Goal: Information Seeking & Learning: Learn about a topic

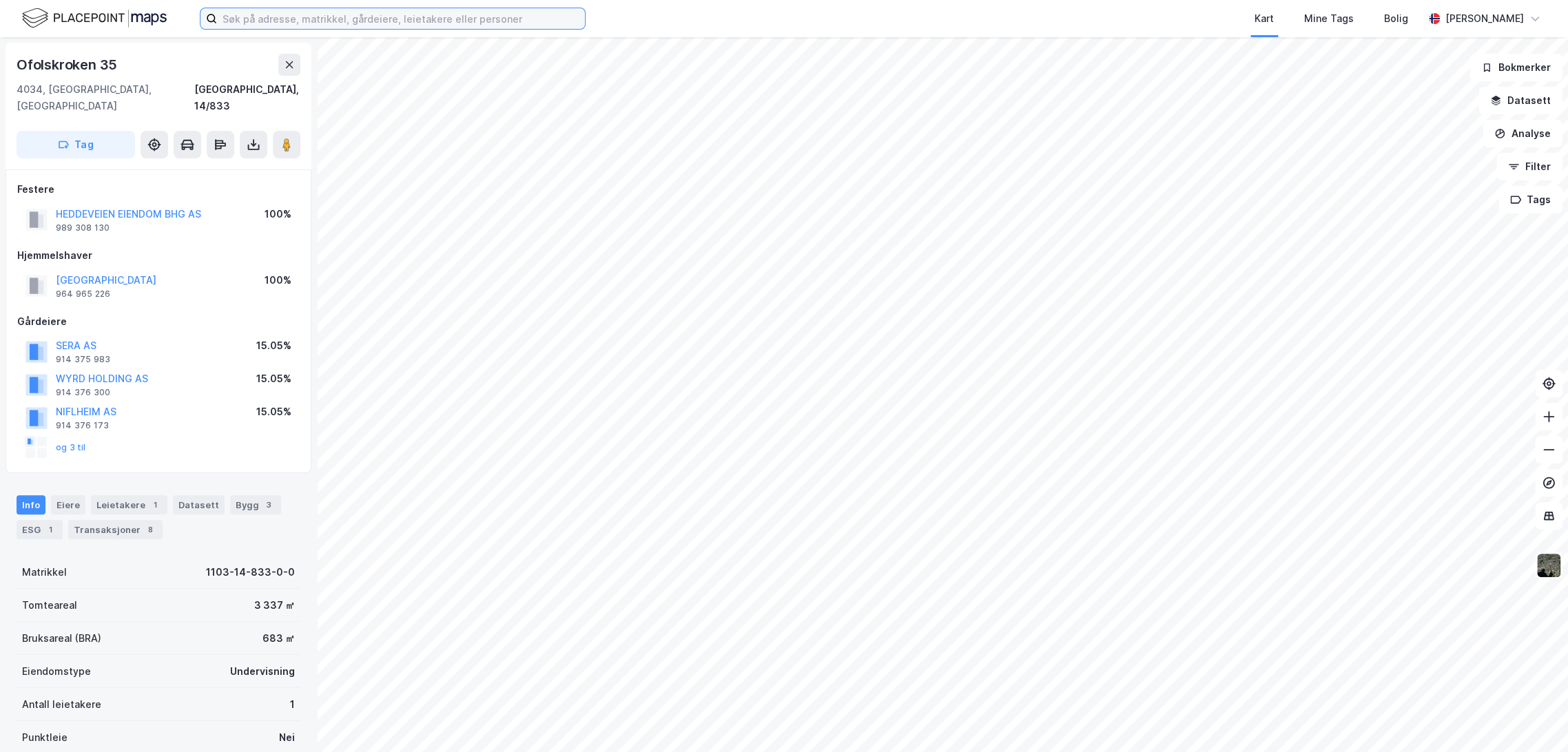
click at [396, 14] on input at bounding box center [401, 18] width 368 height 21
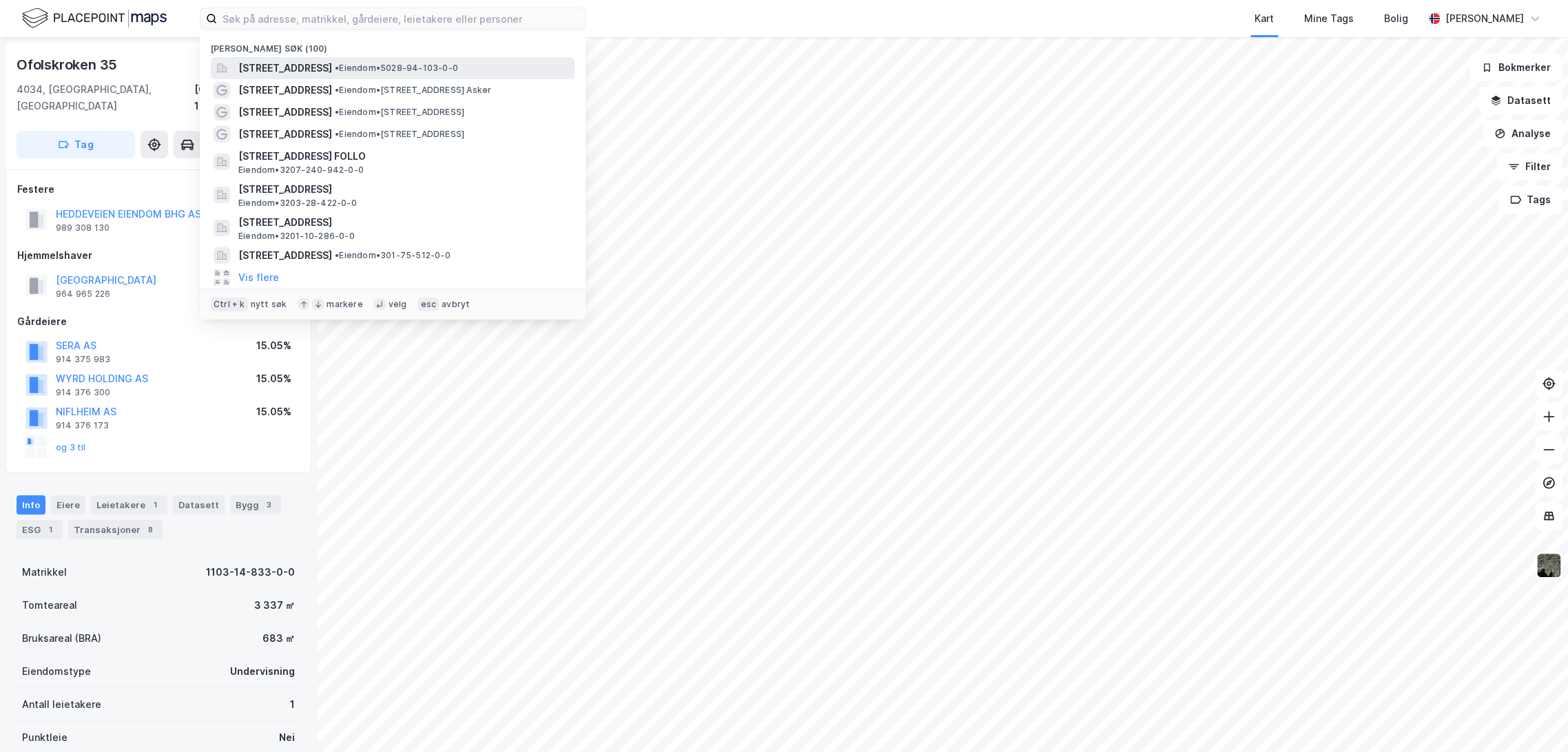
click at [308, 62] on span "[STREET_ADDRESS]" at bounding box center [286, 68] width 94 height 17
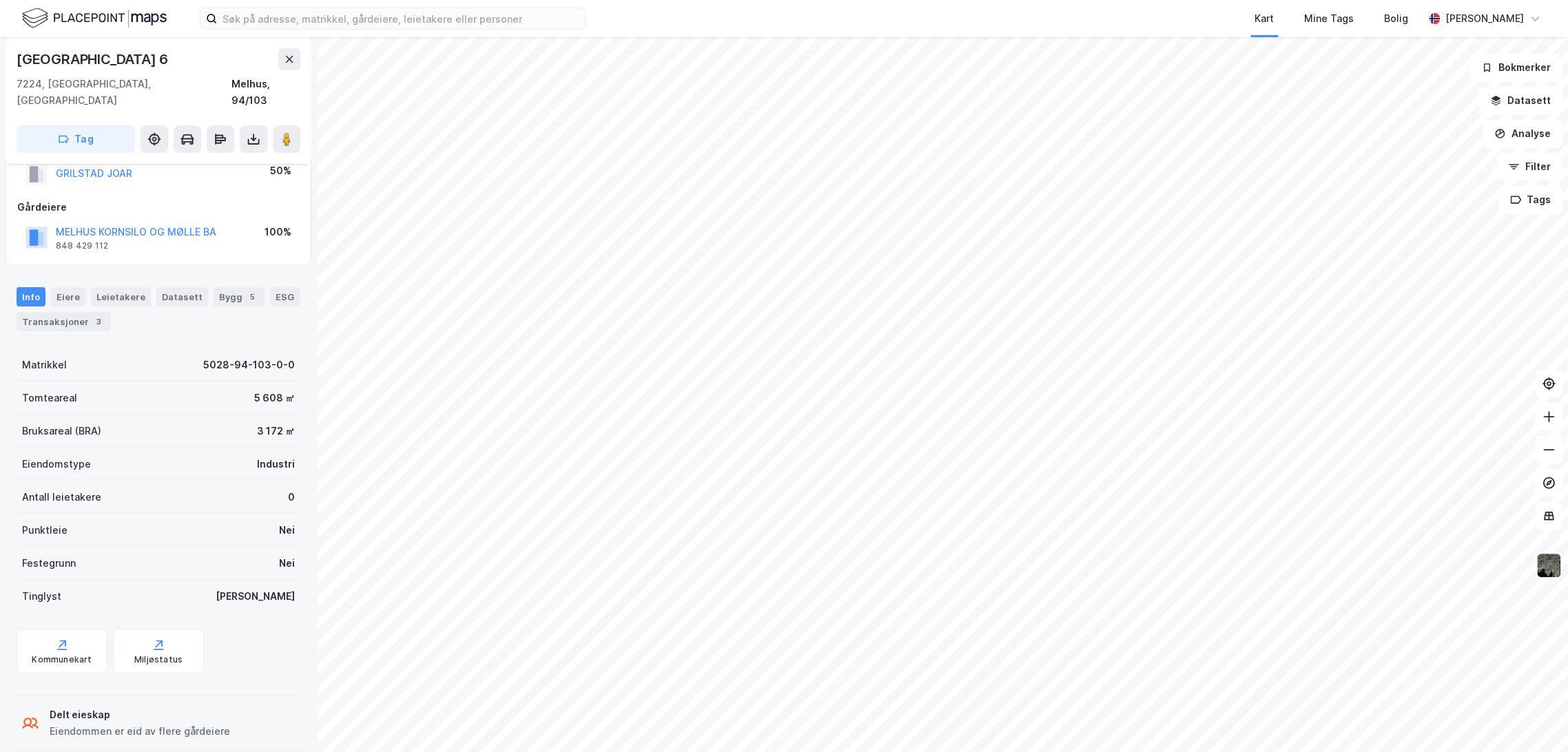
scroll to position [142, 0]
click at [50, 651] on div "Kommunekart" at bounding box center [62, 656] width 60 height 11
click at [335, 30] on div "Kart Mine Tags Bolig [PERSON_NAME]" at bounding box center [784, 18] width 1568 height 37
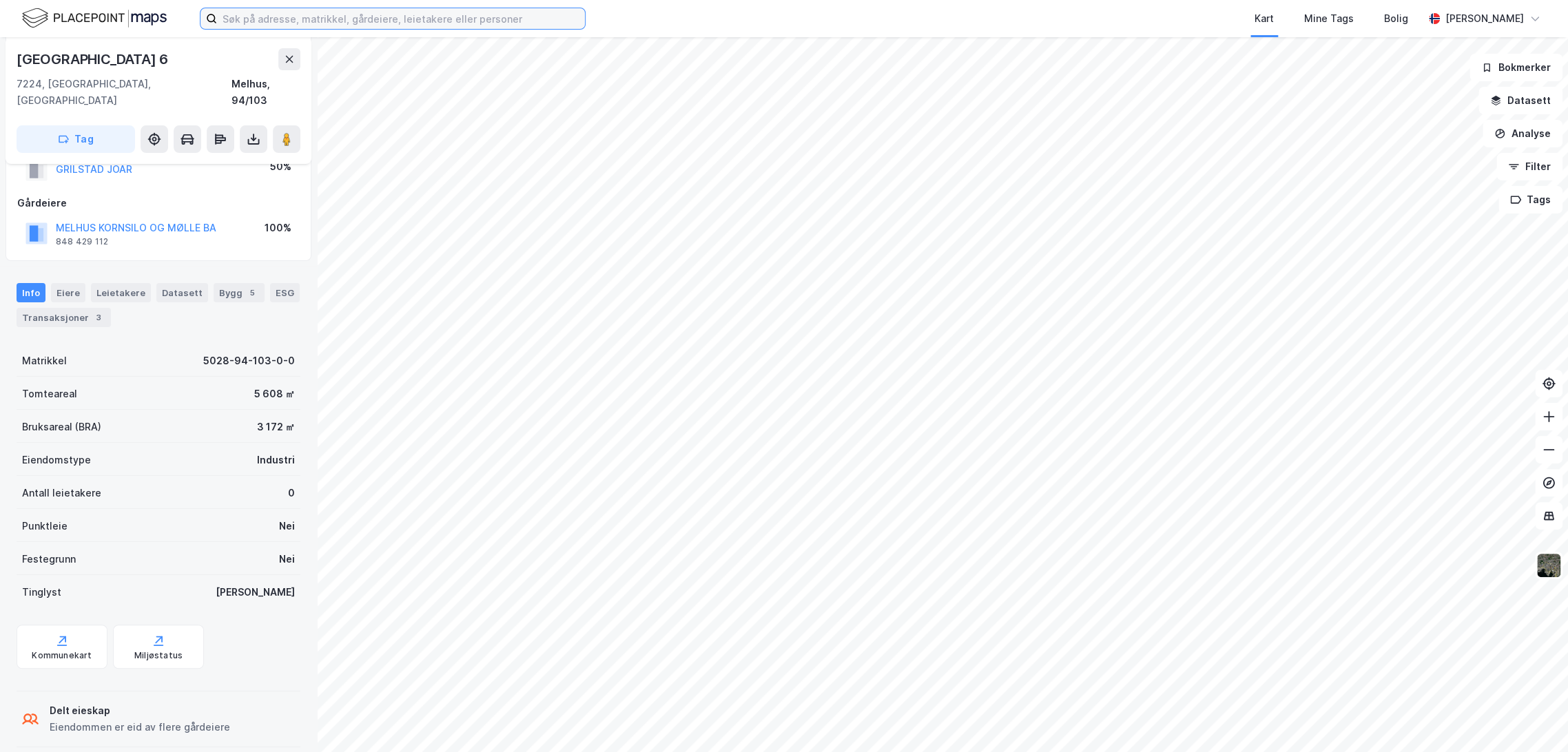
click at [337, 26] on input at bounding box center [401, 18] width 368 height 21
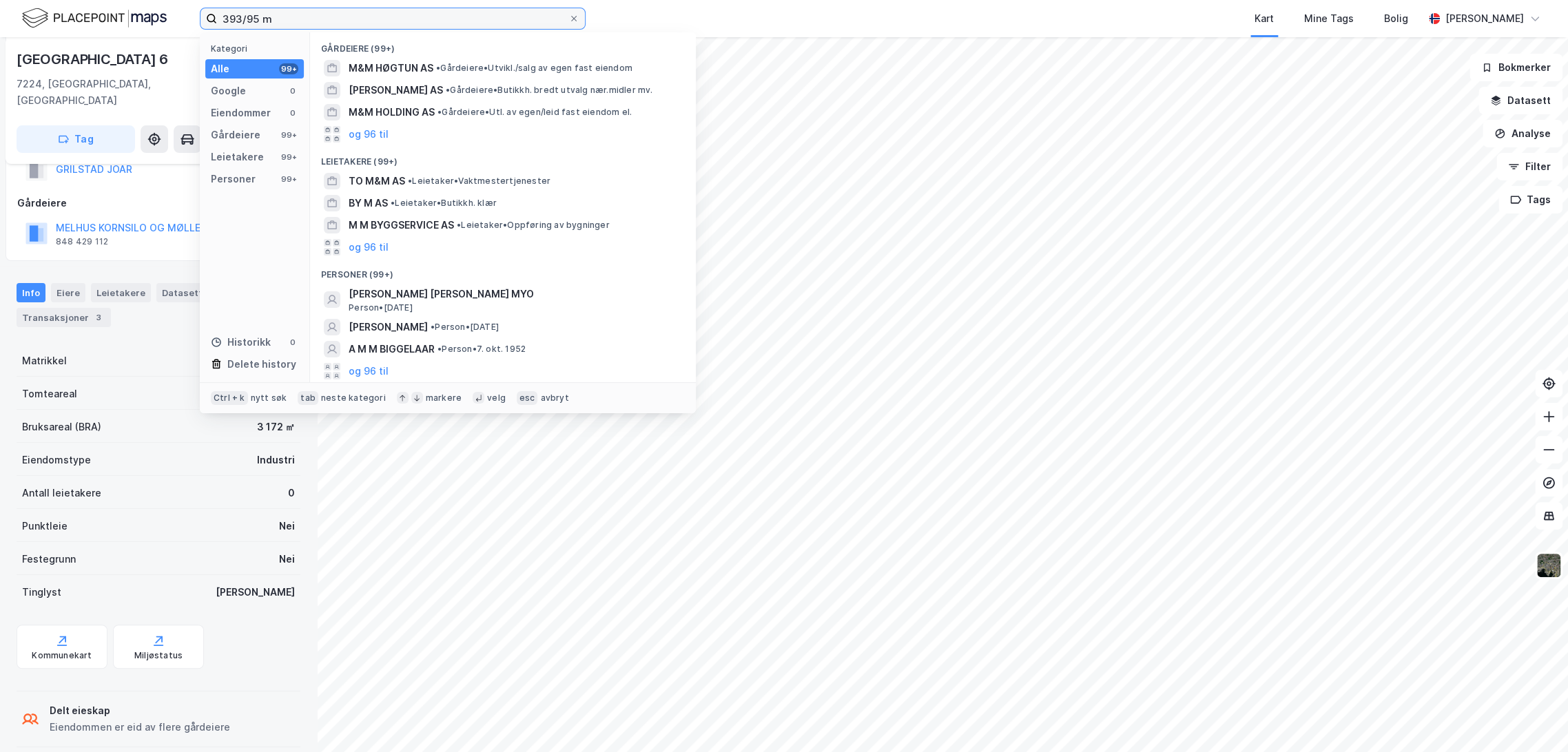
click at [278, 14] on input "393/95 m" at bounding box center [392, 18] width 351 height 21
paste input "1. [STREET_ADDRESS]"
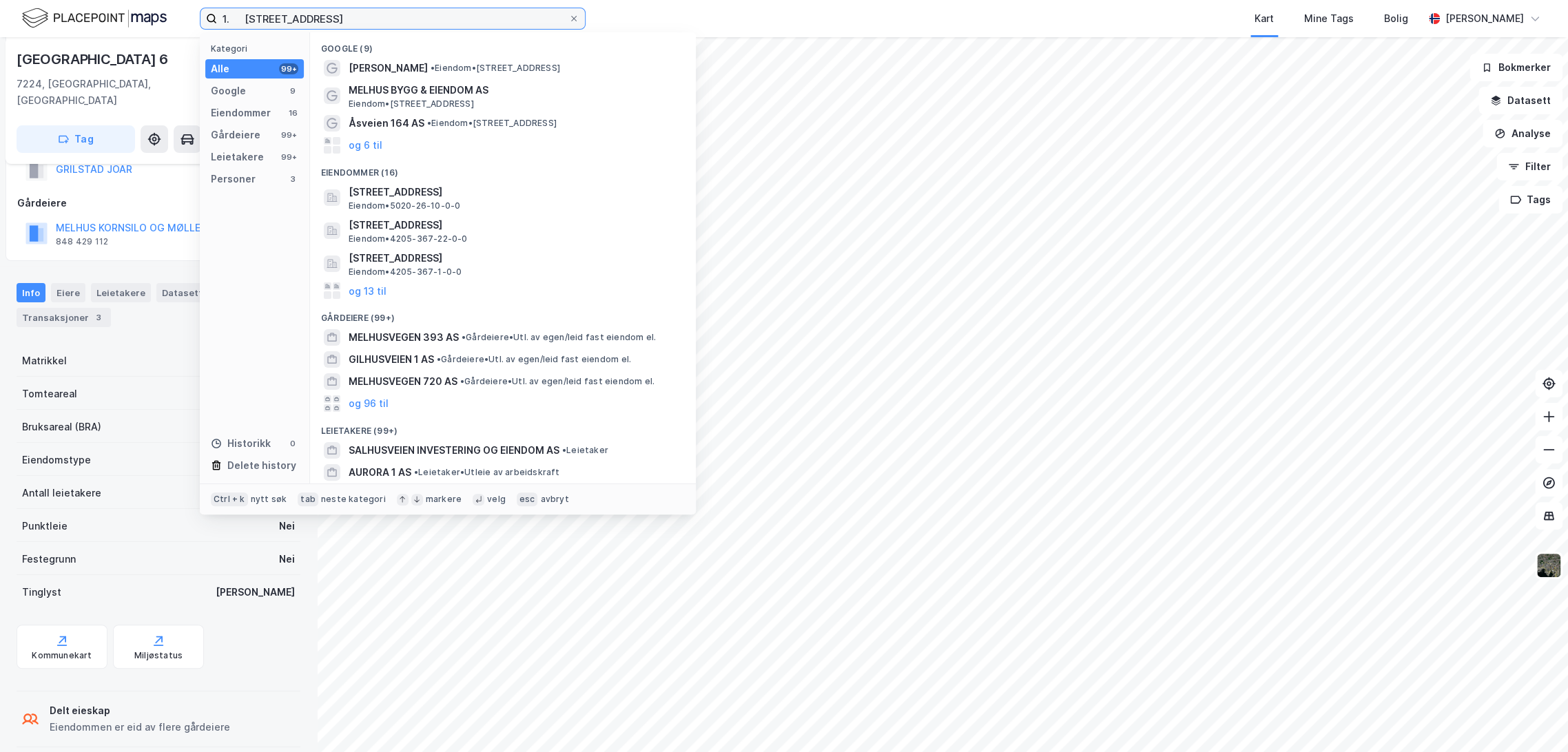
click at [245, 15] on input "1. [STREET_ADDRESS]" at bounding box center [392, 18] width 351 height 21
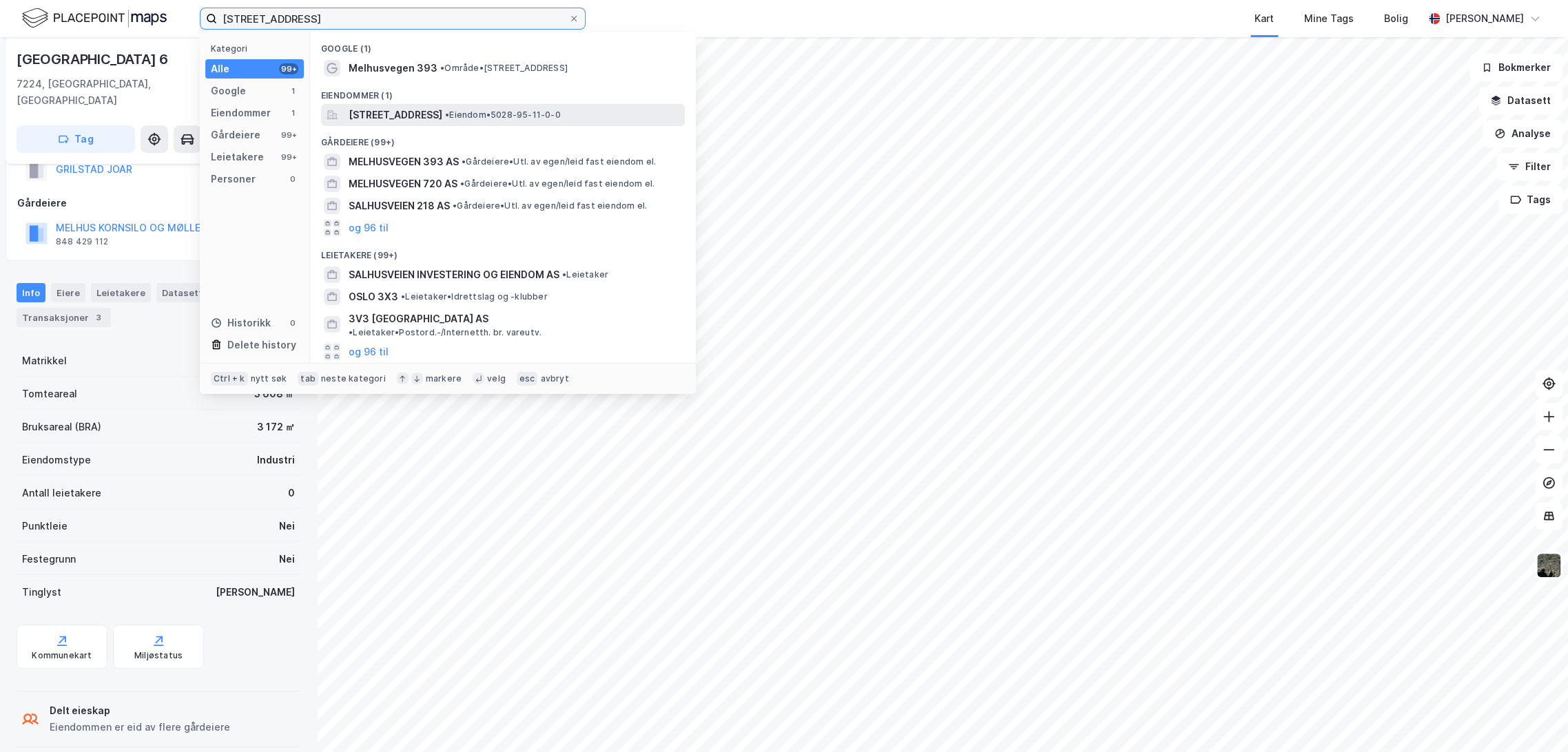
type input "[STREET_ADDRESS]"
click at [443, 109] on span "[STREET_ADDRESS]" at bounding box center [395, 114] width 94 height 17
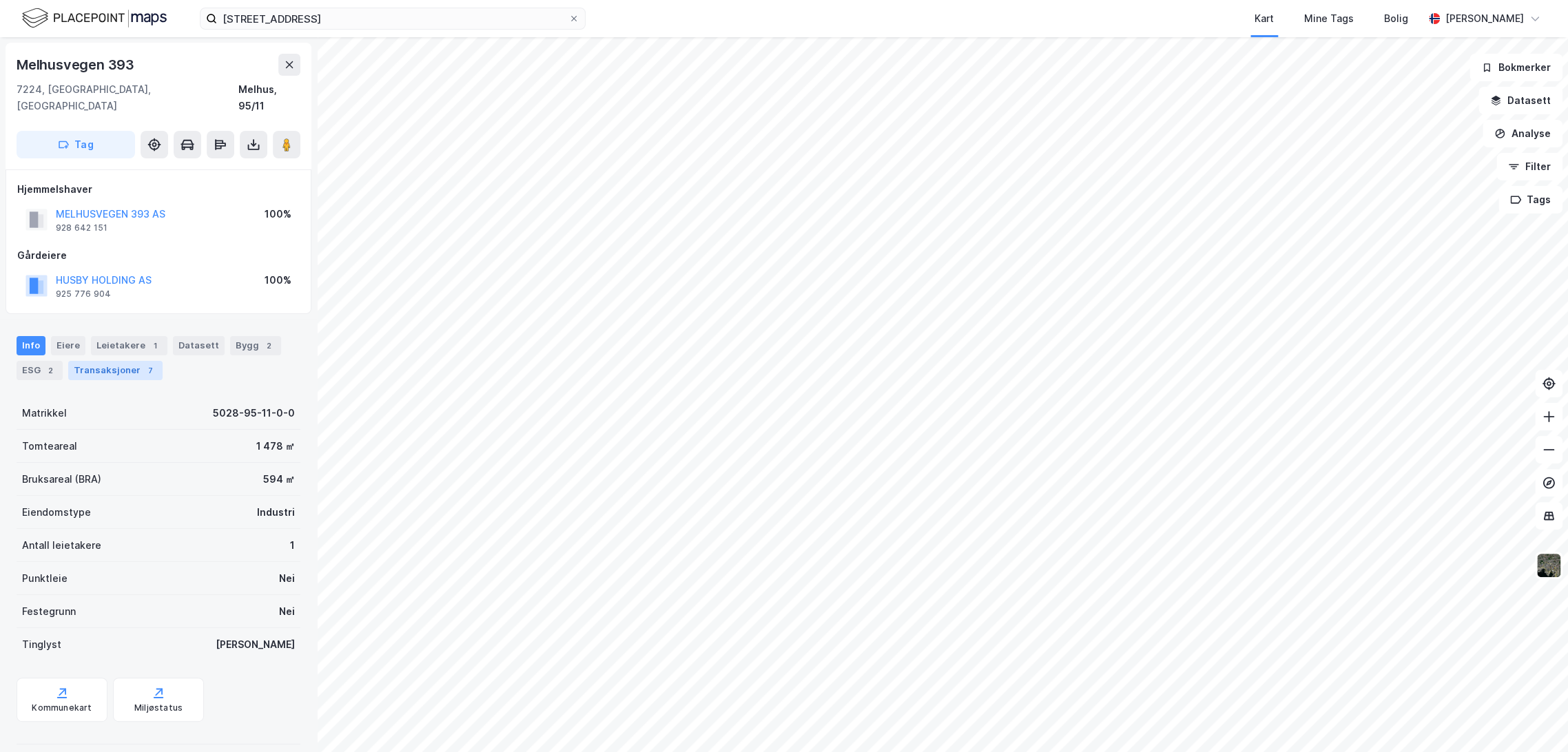
click at [110, 361] on div "Transaksjoner 7" at bounding box center [115, 370] width 95 height 19
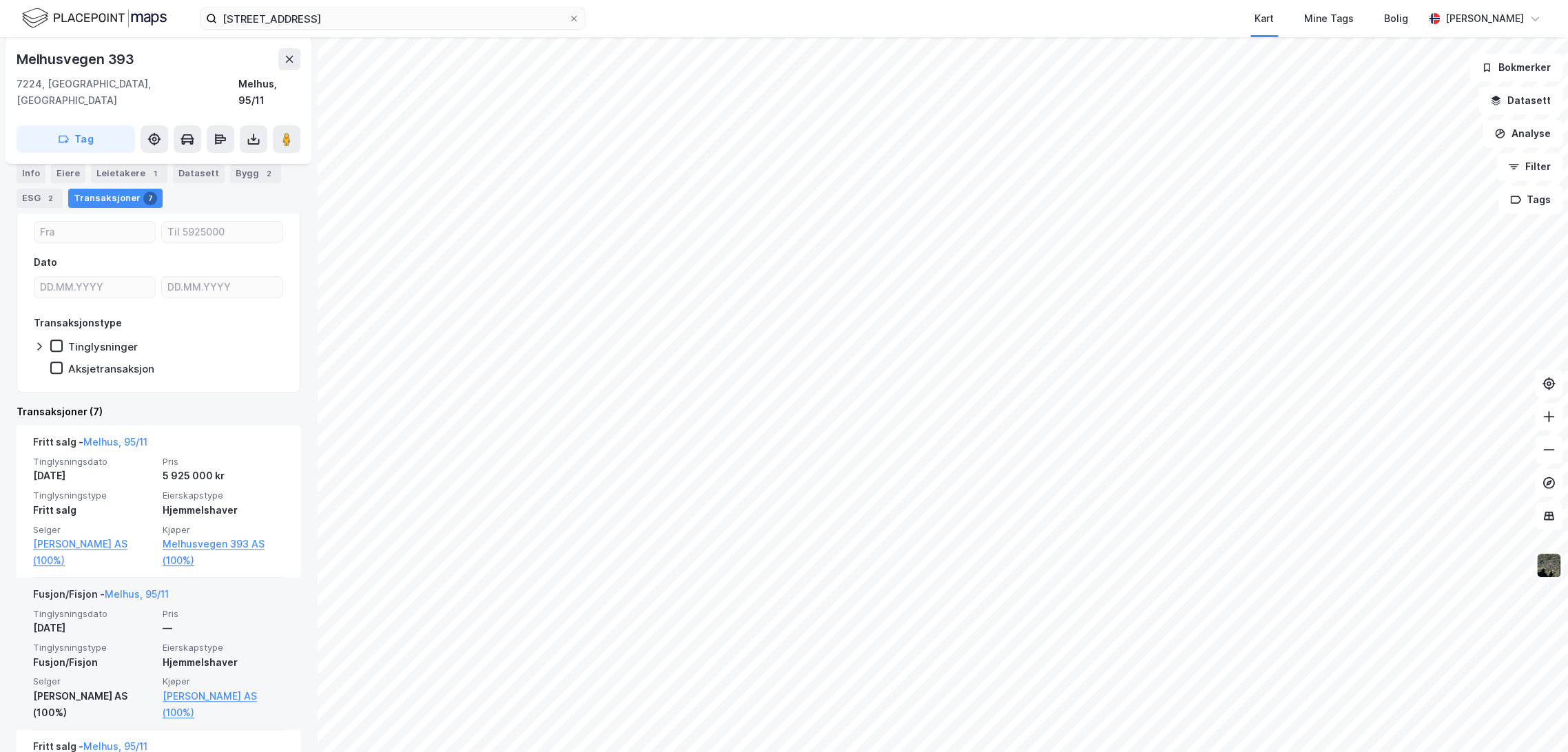
scroll to position [230, 0]
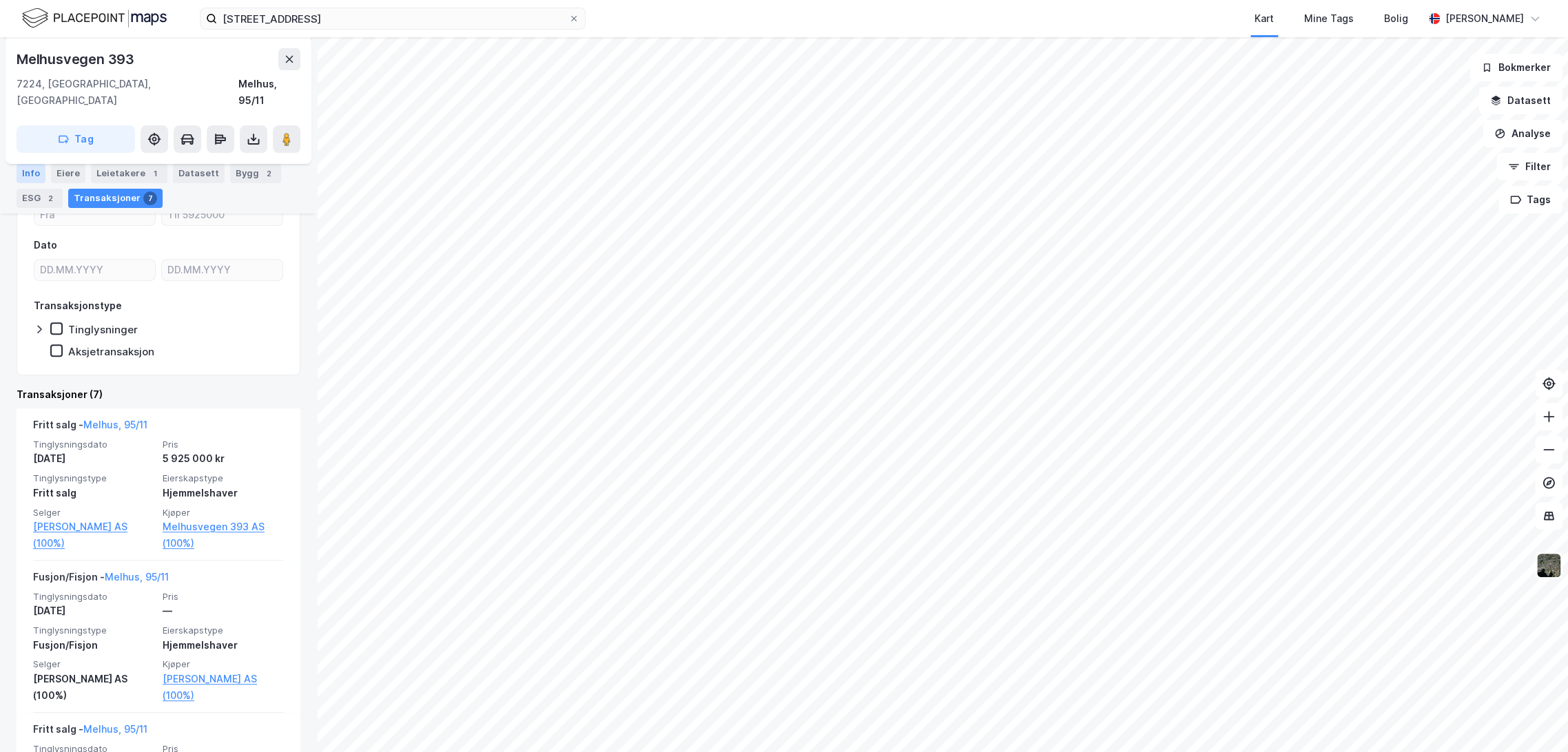
click at [23, 167] on div "Info" at bounding box center [31, 173] width 29 height 19
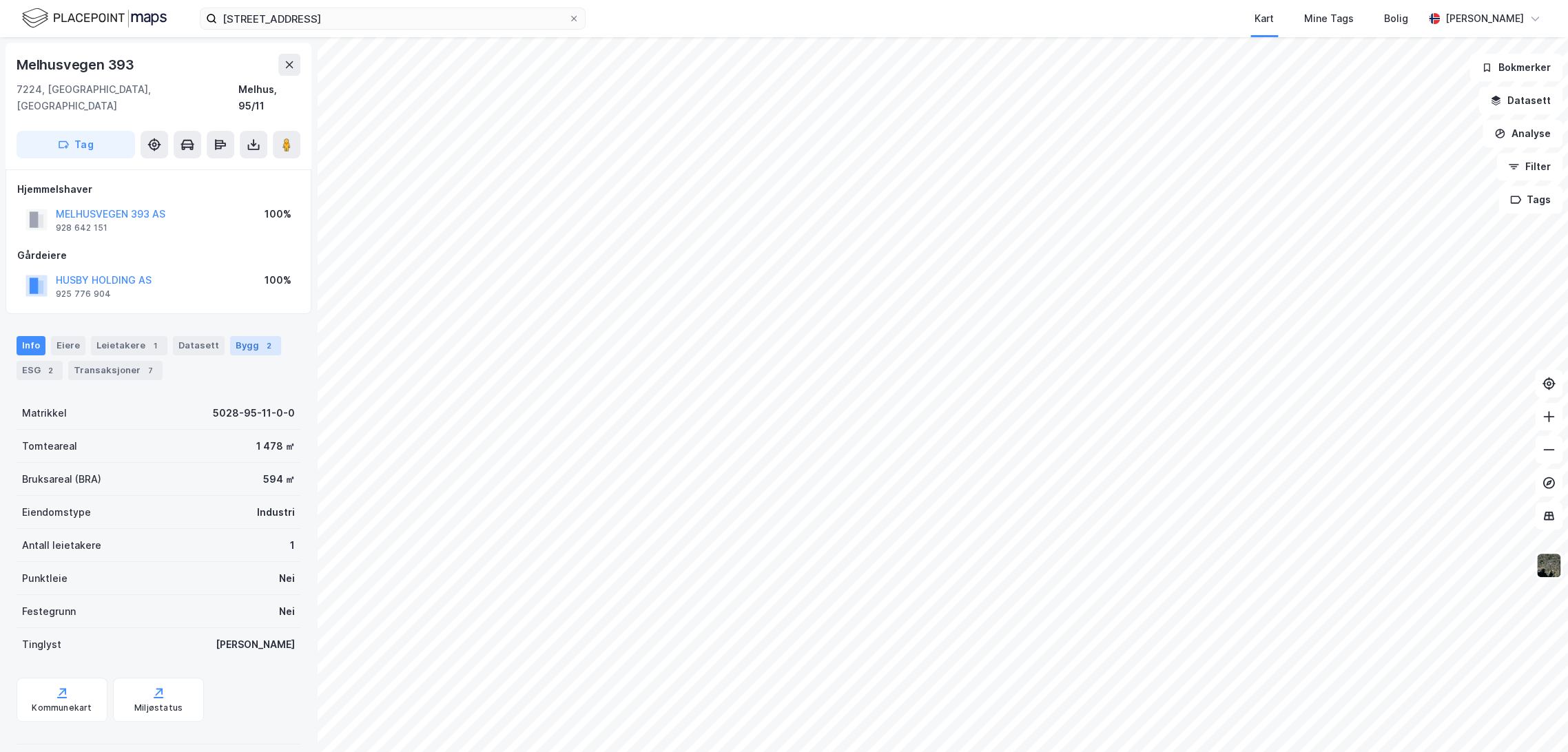
click at [247, 336] on div "Bygg 2" at bounding box center [255, 345] width 51 height 19
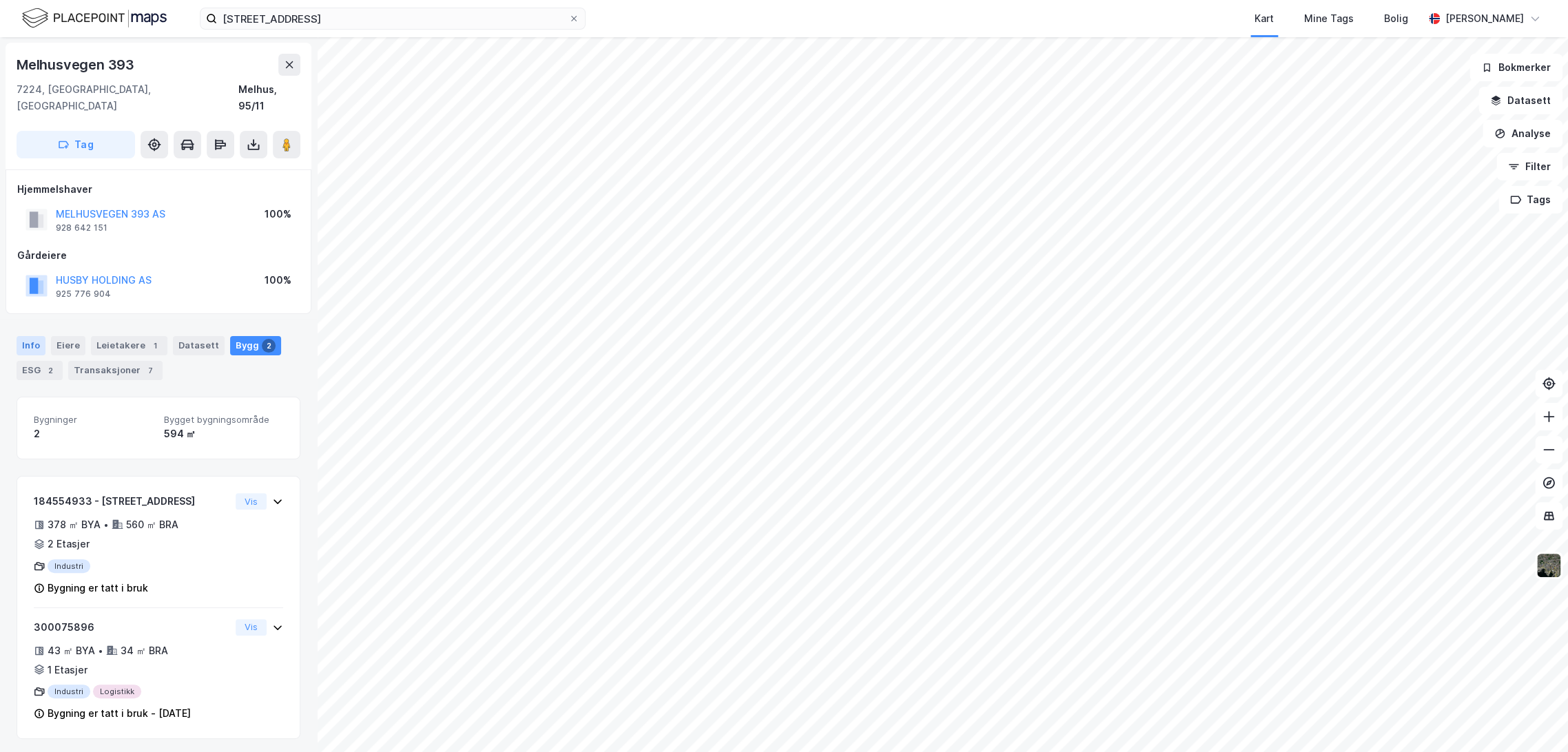
click at [34, 336] on div "Info" at bounding box center [31, 345] width 29 height 19
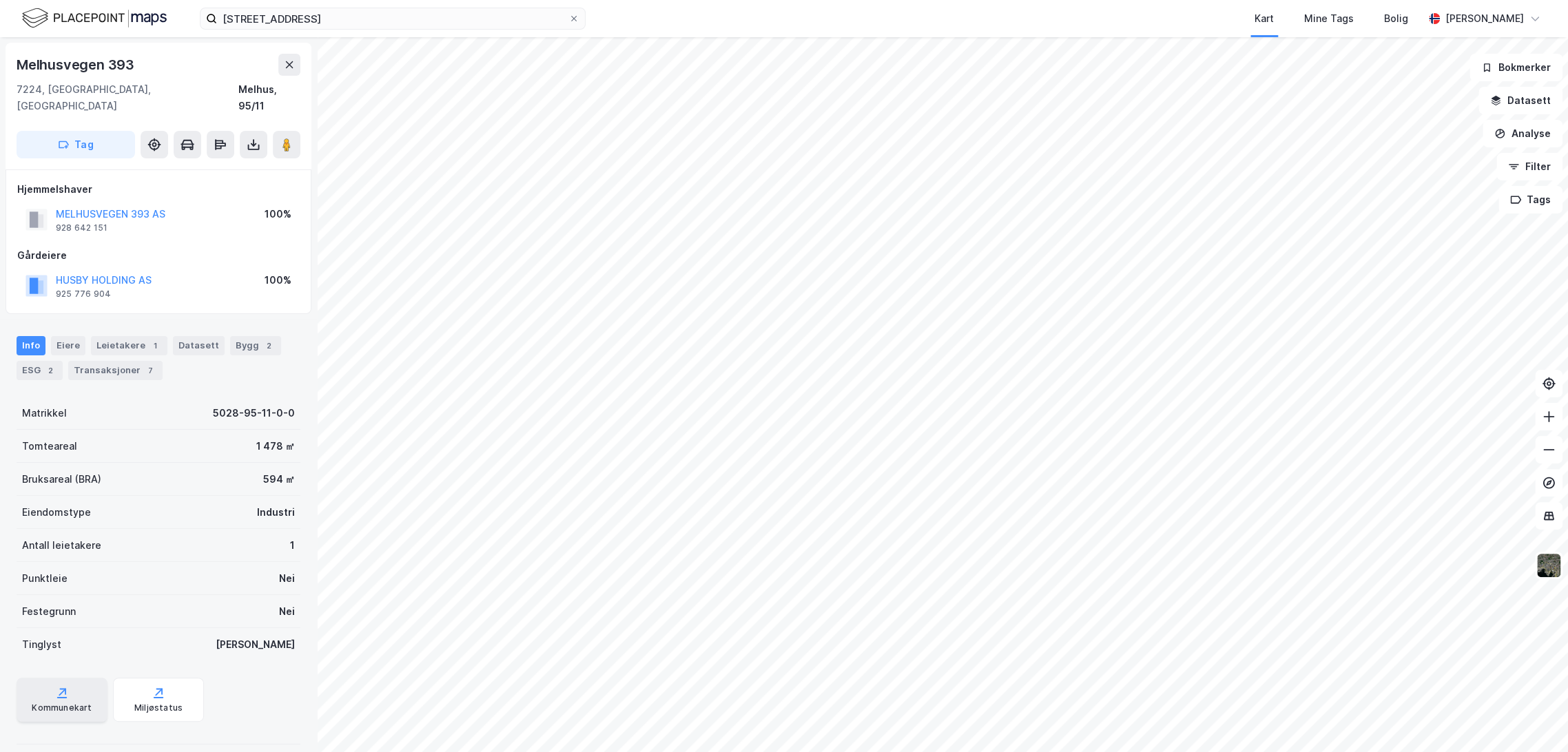
click at [55, 702] on div "Kommunekart" at bounding box center [62, 707] width 60 height 11
click at [248, 131] on button at bounding box center [254, 145] width 28 height 28
click at [280, 181] on div "Hjemmelshaver" at bounding box center [158, 189] width 283 height 17
click at [143, 364] on div "7" at bounding box center [150, 371] width 14 height 14
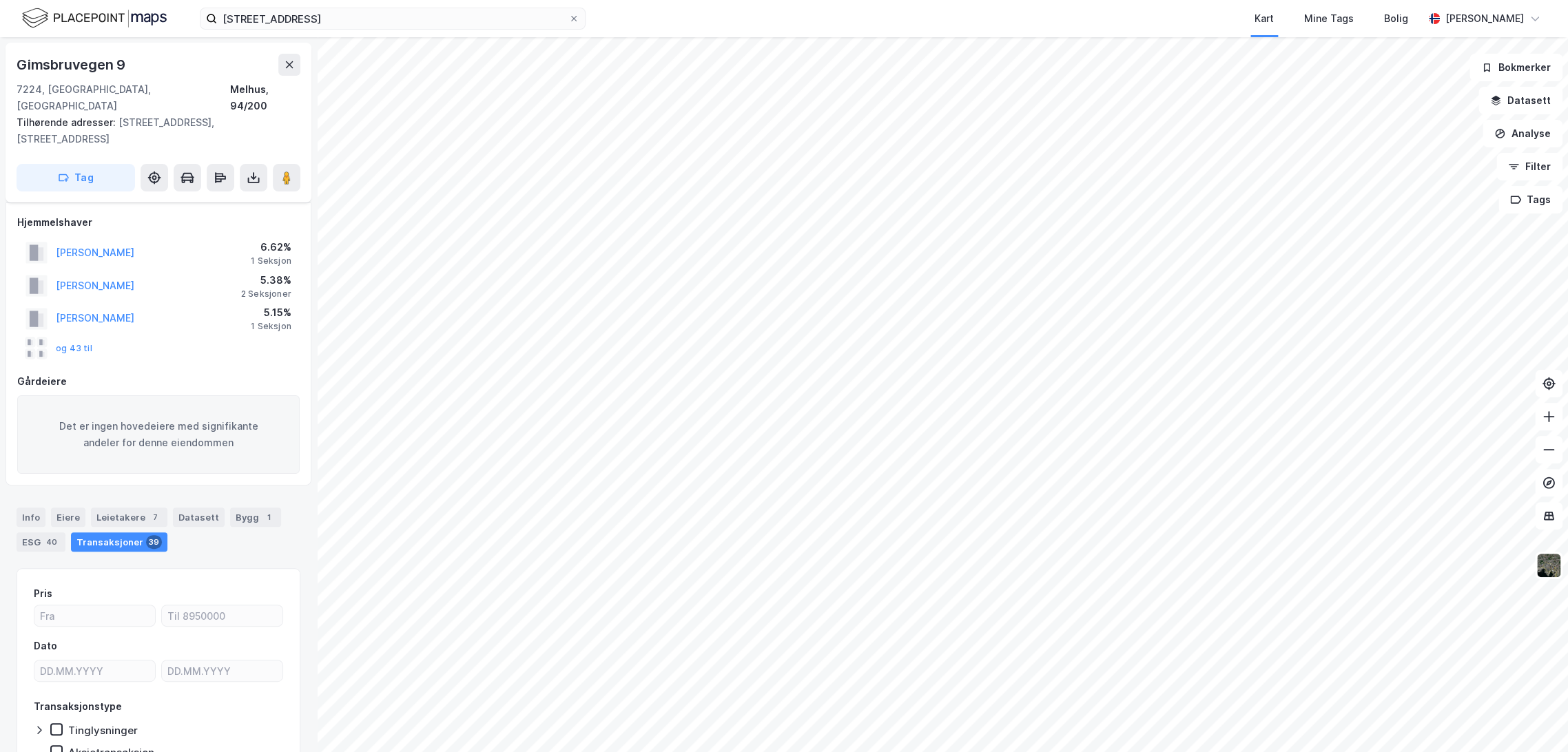
scroll to position [41, 0]
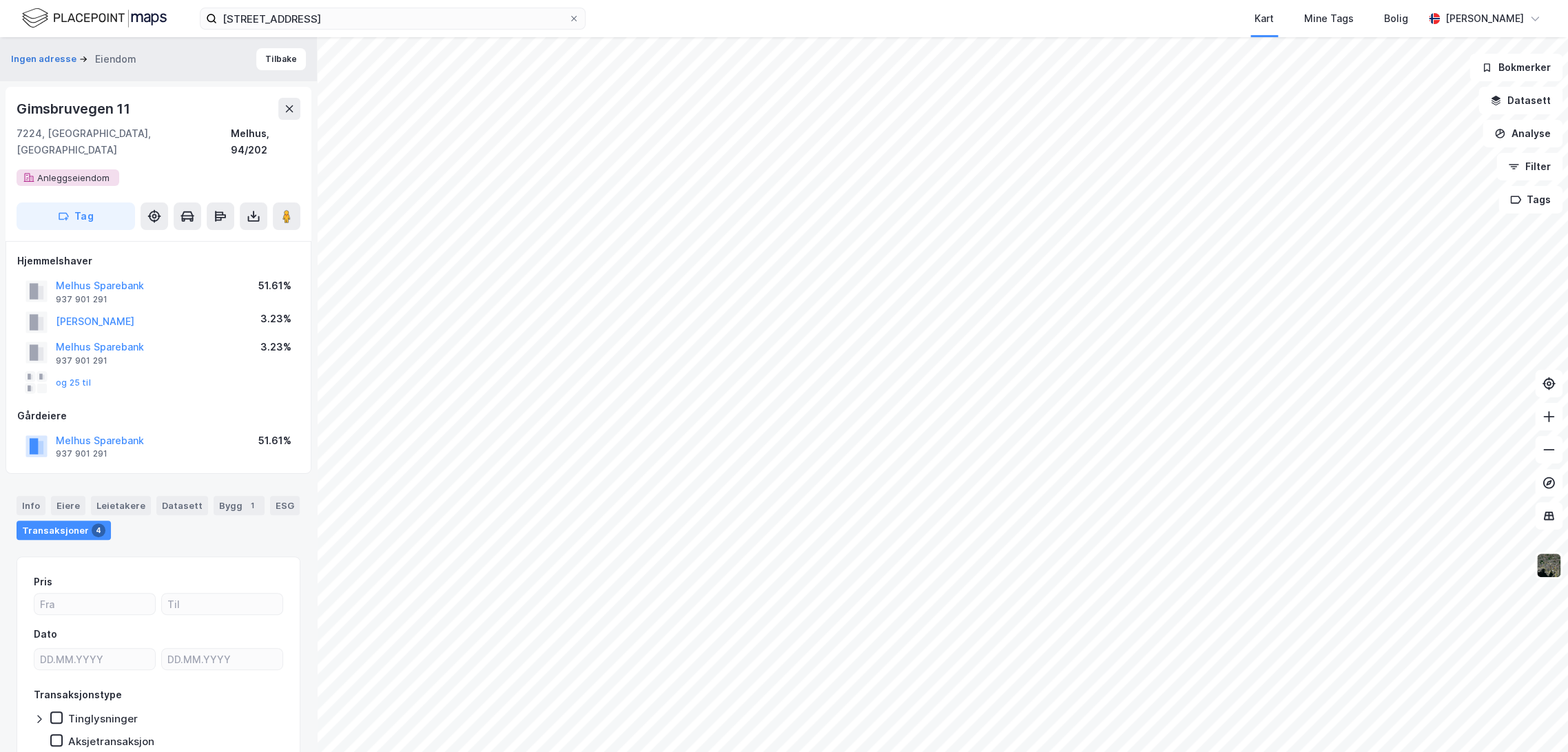
scroll to position [41, 0]
